Goal: Task Accomplishment & Management: Use online tool/utility

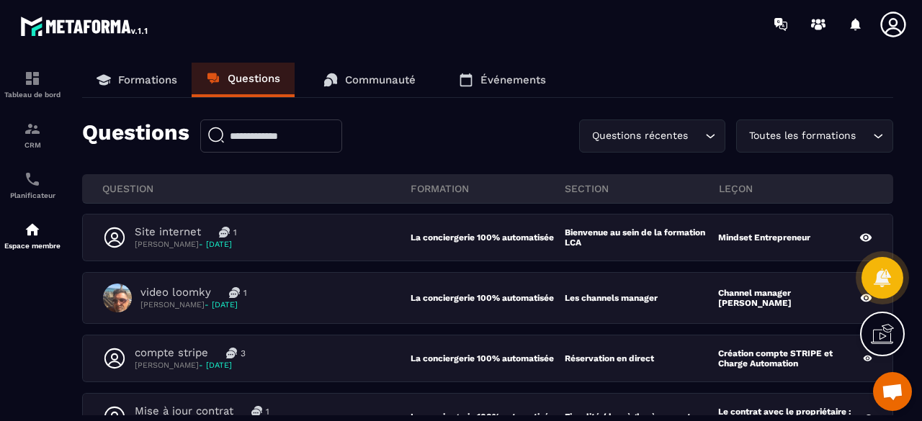
click at [248, 86] on link "Questions" at bounding box center [243, 80] width 103 height 35
click at [130, 78] on p "Formations" at bounding box center [147, 79] width 59 height 13
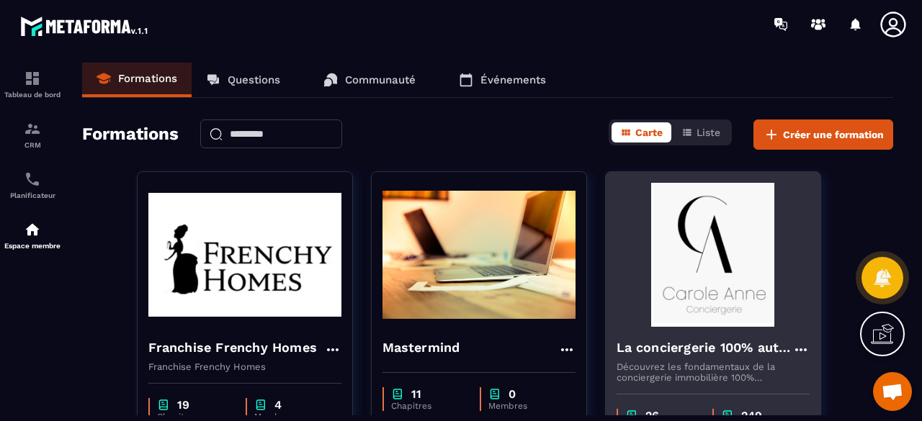
click at [788, 303] on img at bounding box center [713, 255] width 193 height 144
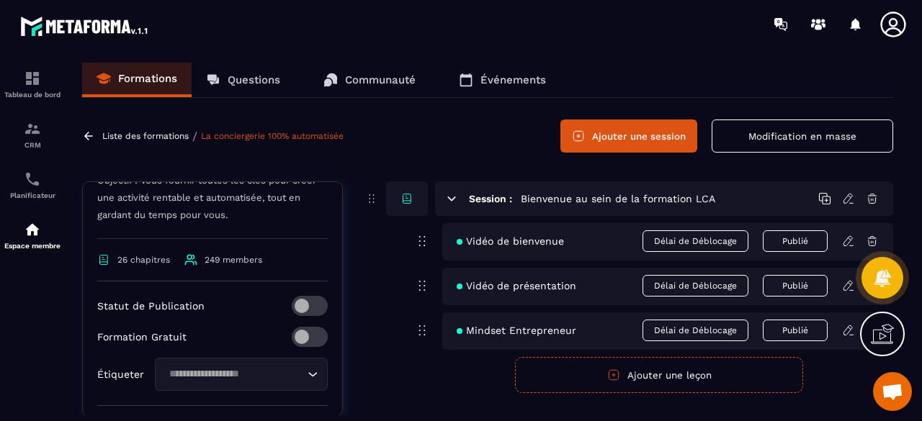
scroll to position [594, 0]
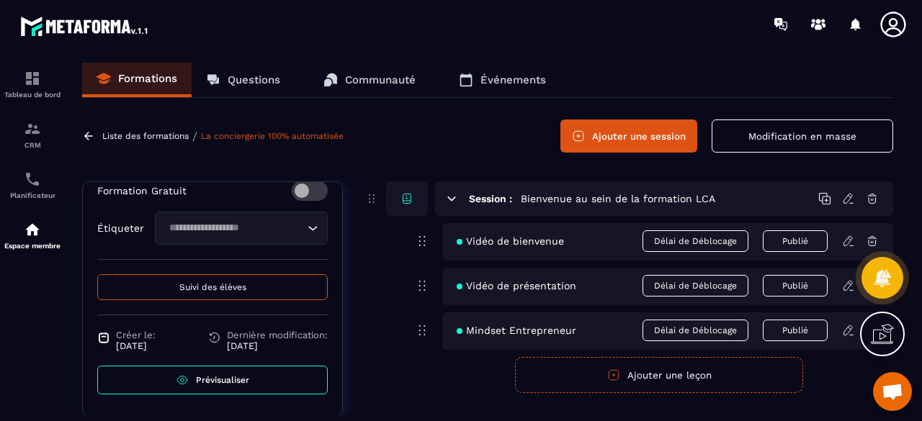
click at [233, 287] on span "Suivi des élèves" at bounding box center [212, 287] width 67 height 10
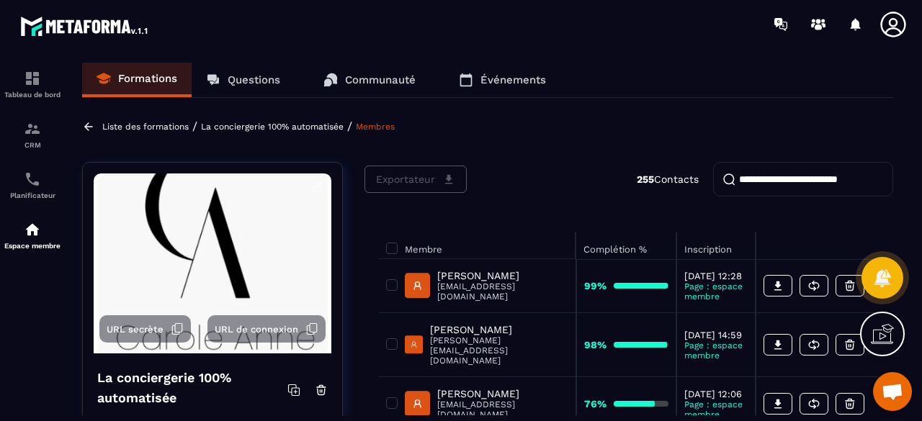
click at [824, 177] on input "search" at bounding box center [803, 179] width 180 height 35
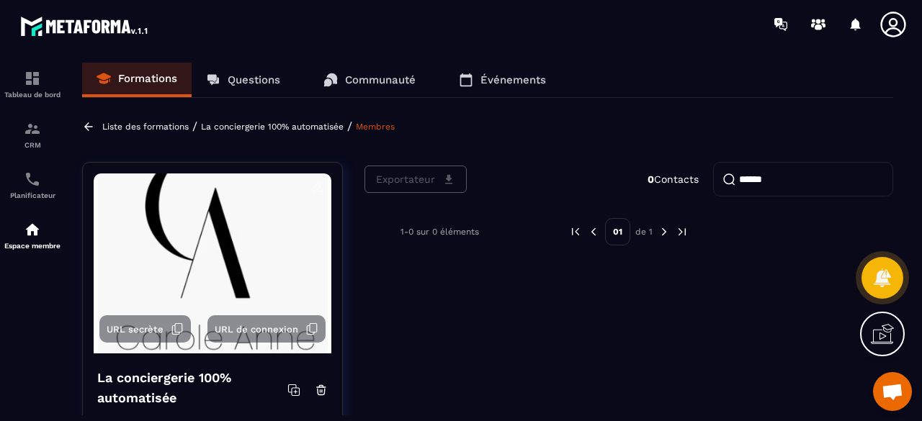
type input "******"
